Goal: Check status: Check status

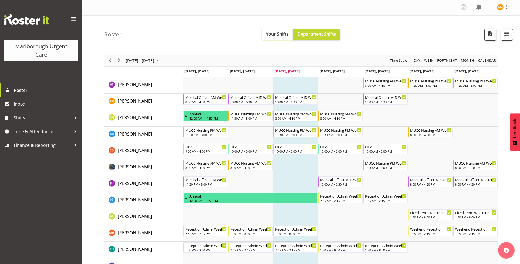
click at [272, 37] on span "Your Shifts" at bounding box center [277, 34] width 23 height 6
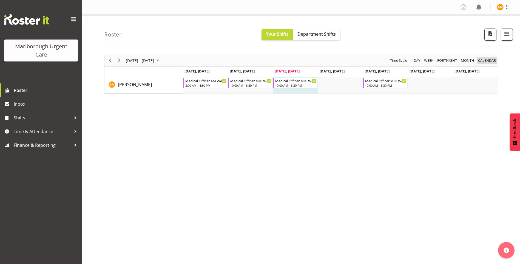
click at [481, 60] on span "calendar" at bounding box center [486, 60] width 19 height 7
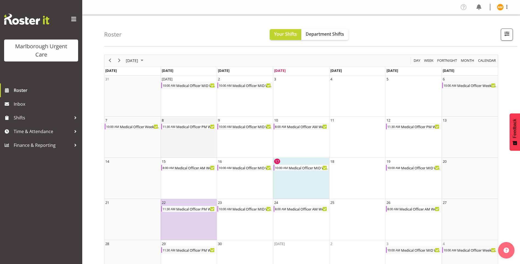
scroll to position [22, 0]
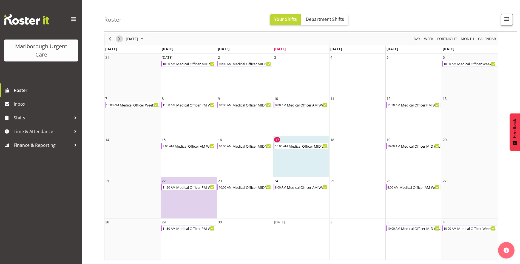
click at [118, 41] on span "Next" at bounding box center [119, 38] width 7 height 7
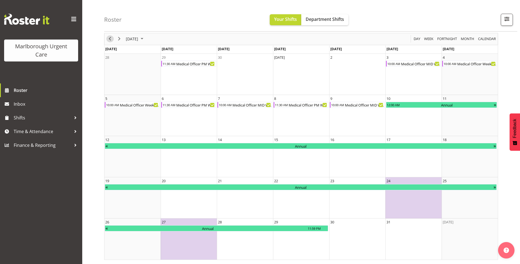
click at [110, 39] on span "Previous" at bounding box center [110, 38] width 7 height 7
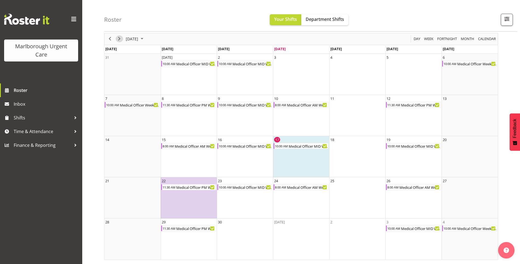
click at [119, 37] on span "Next" at bounding box center [119, 38] width 7 height 7
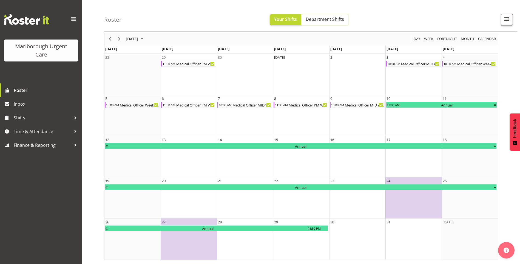
click at [320, 21] on span "Department Shifts" at bounding box center [325, 19] width 38 height 6
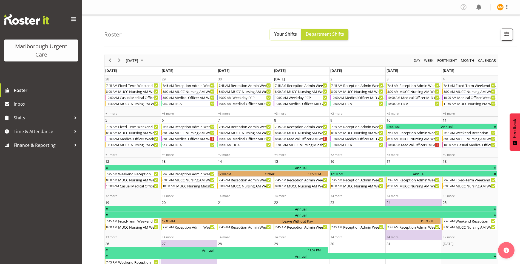
click at [282, 33] on span "Your Shifts" at bounding box center [285, 34] width 23 height 6
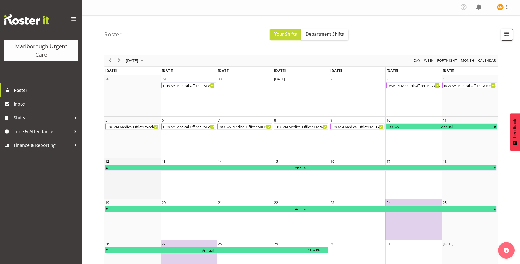
scroll to position [22, 0]
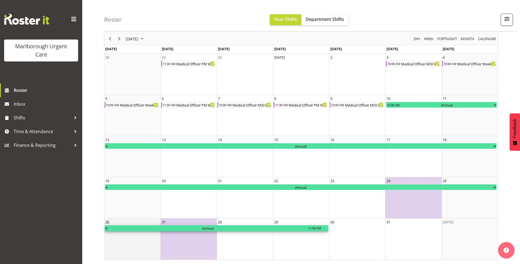
click at [309, 228] on div "11:59 PM" at bounding box center [314, 228] width 14 height 6
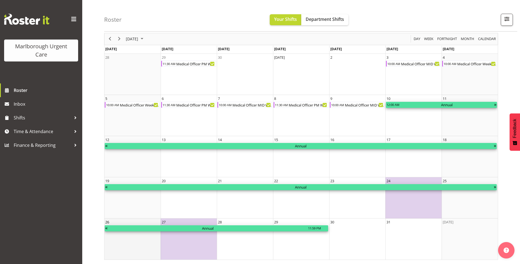
click at [309, 228] on div "11:59 PM" at bounding box center [314, 228] width 14 height 6
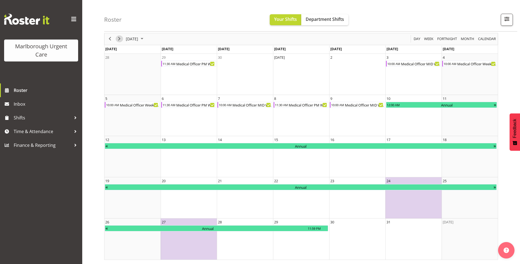
click at [119, 39] on span "Next" at bounding box center [119, 38] width 7 height 7
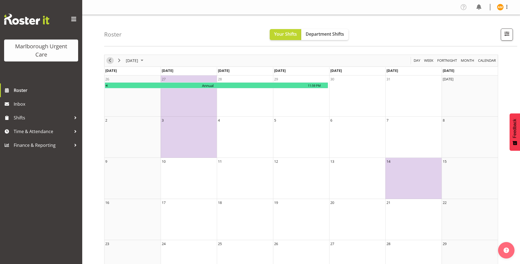
click at [111, 61] on span "Previous" at bounding box center [110, 60] width 7 height 7
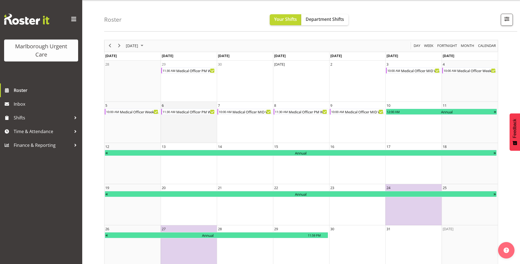
scroll to position [22, 0]
